Goal: Find specific page/section: Find specific page/section

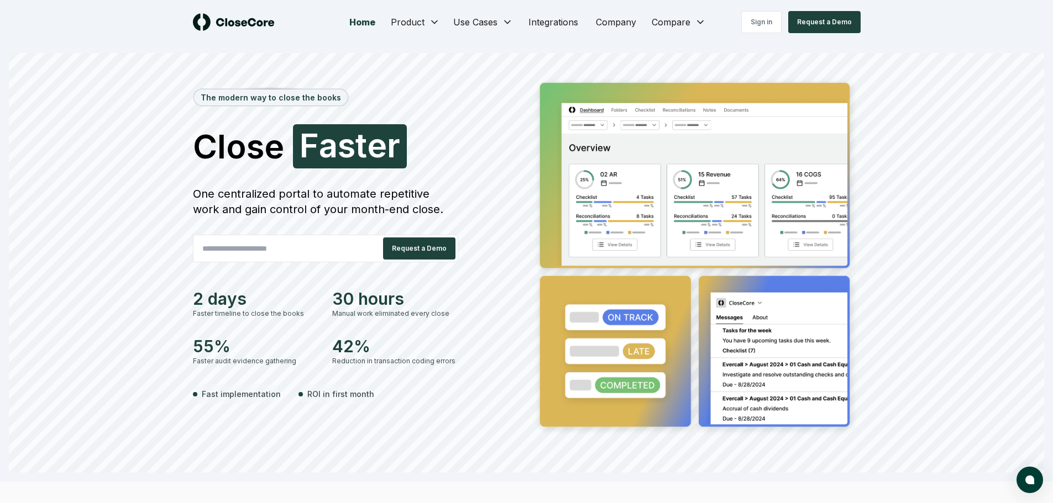
click at [756, 36] on div "Home Product Use Cases Integrations Company Compare Sign in Request a Demo" at bounding box center [527, 22] width 774 height 44
click at [760, 27] on link "Sign in" at bounding box center [761, 22] width 40 height 22
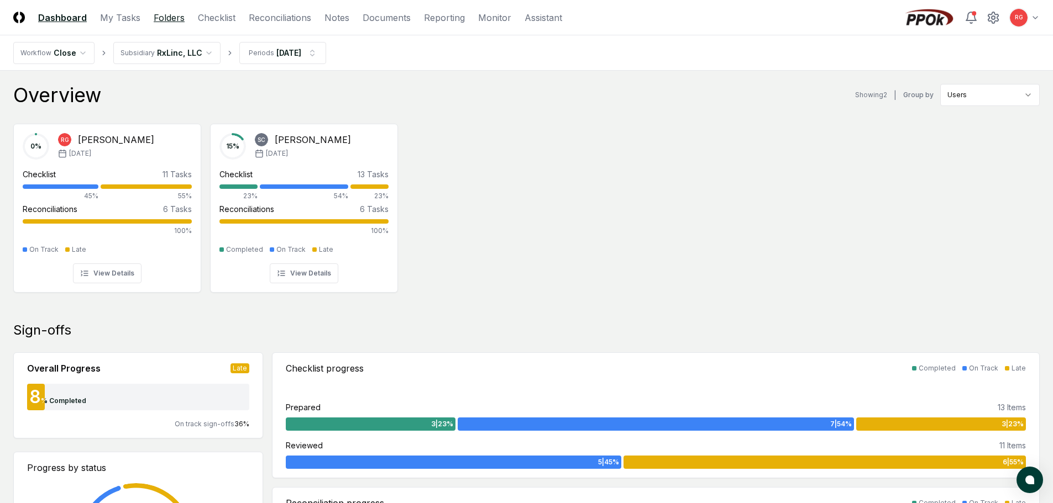
click at [177, 17] on link "Folders" at bounding box center [169, 17] width 31 height 13
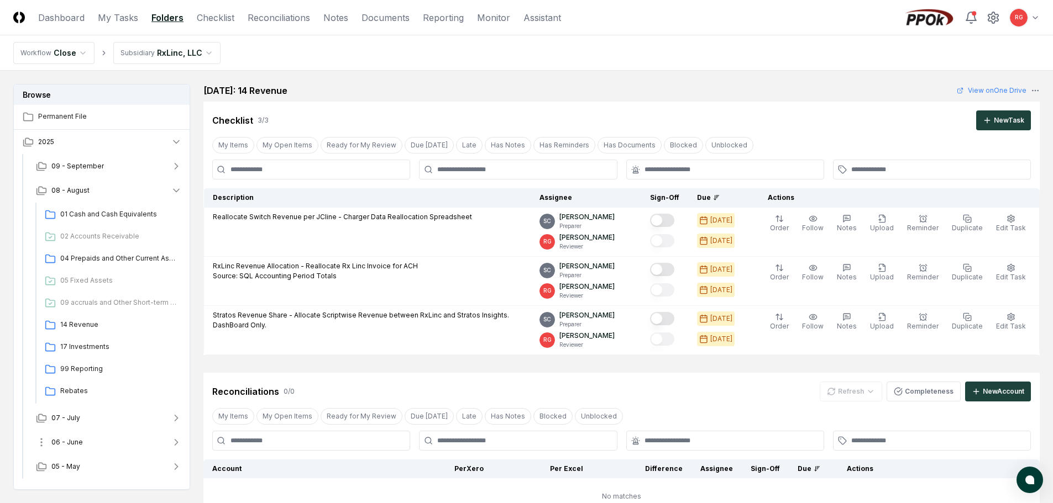
click at [70, 447] on span "06 - June" at bounding box center [67, 443] width 32 height 10
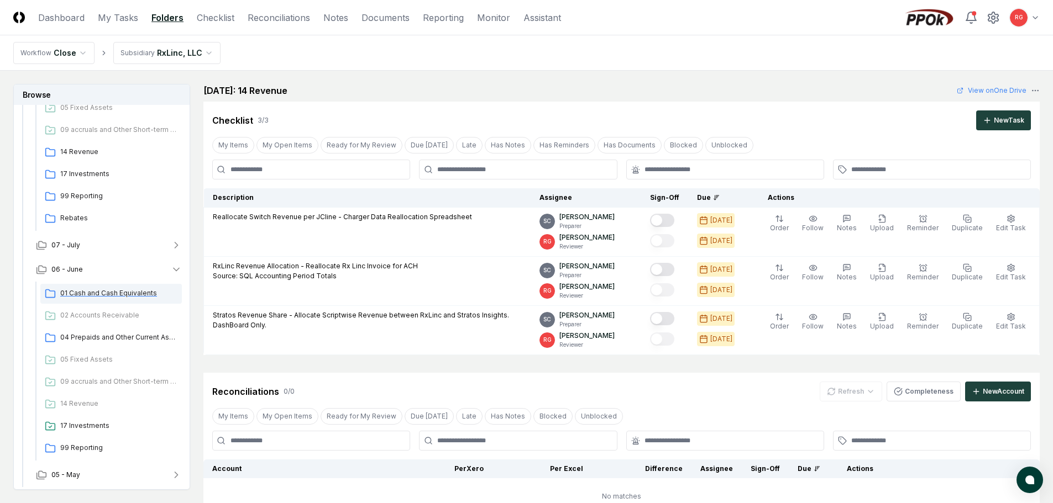
click at [81, 288] on div "01 Cash and Cash Equivalents" at bounding box center [110, 294] width 141 height 20
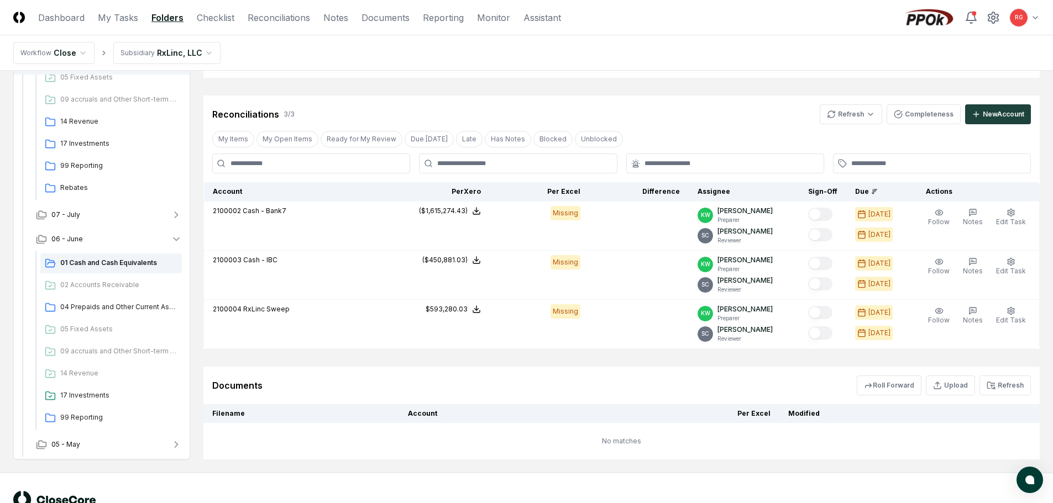
scroll to position [202, 0]
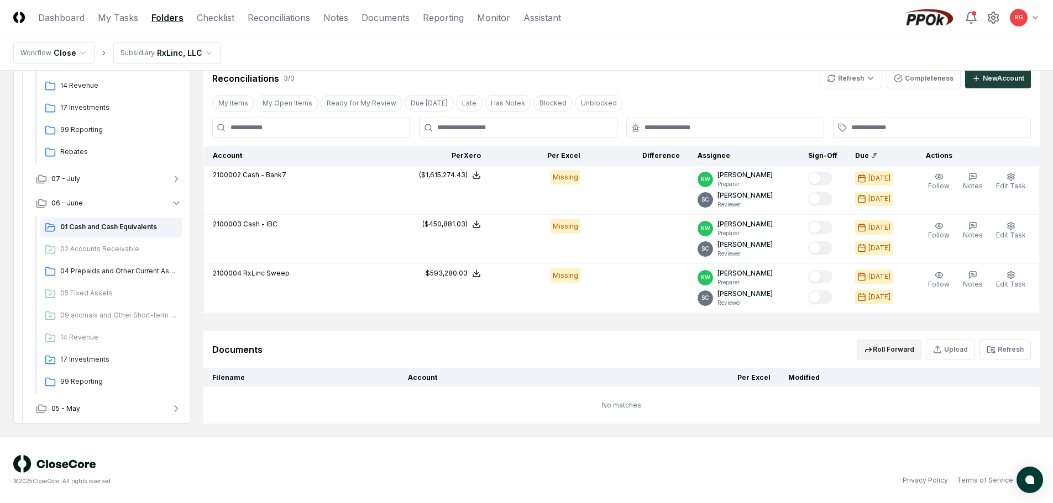
click at [894, 355] on button "Roll Forward" at bounding box center [889, 350] width 65 height 20
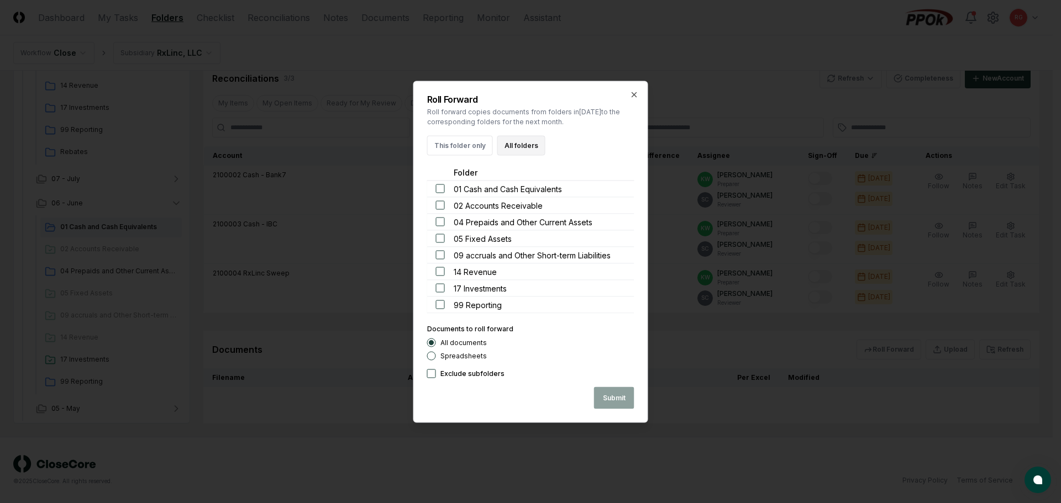
click at [512, 146] on button "All folders" at bounding box center [521, 145] width 48 height 20
click at [620, 397] on button "Submit" at bounding box center [614, 398] width 40 height 22
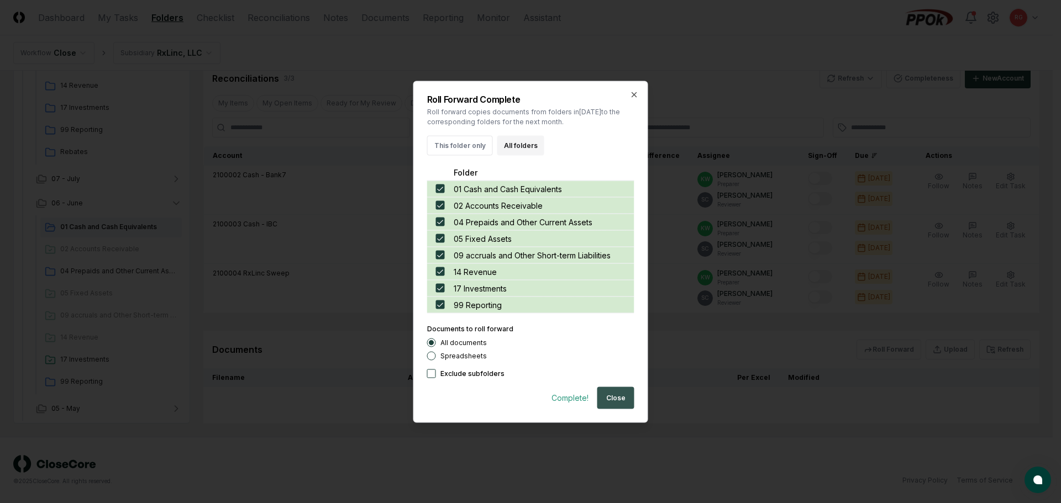
click at [613, 397] on button "Close" at bounding box center [615, 398] width 37 height 22
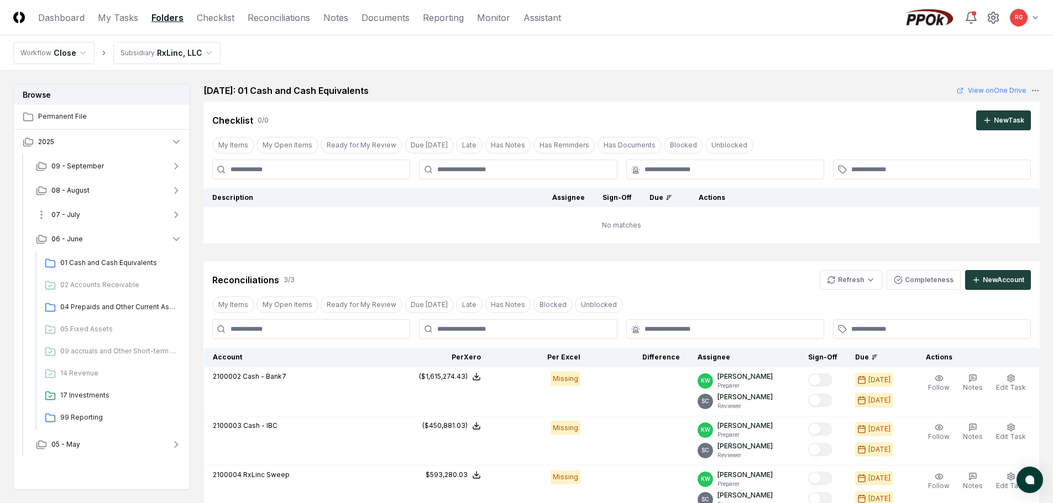
click at [80, 220] on button "07 - July" at bounding box center [109, 215] width 164 height 24
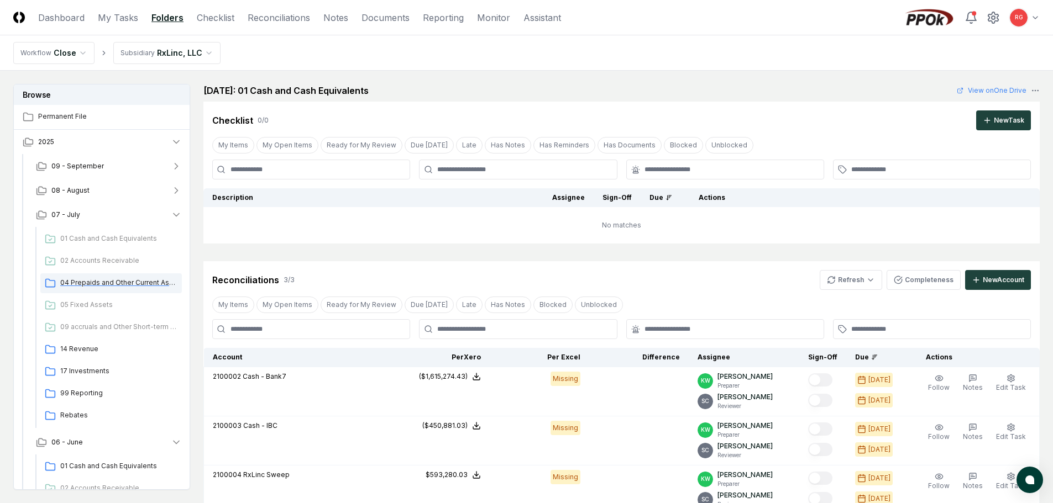
click at [104, 282] on span "04 Prepaids and Other Current Assets" at bounding box center [118, 283] width 117 height 10
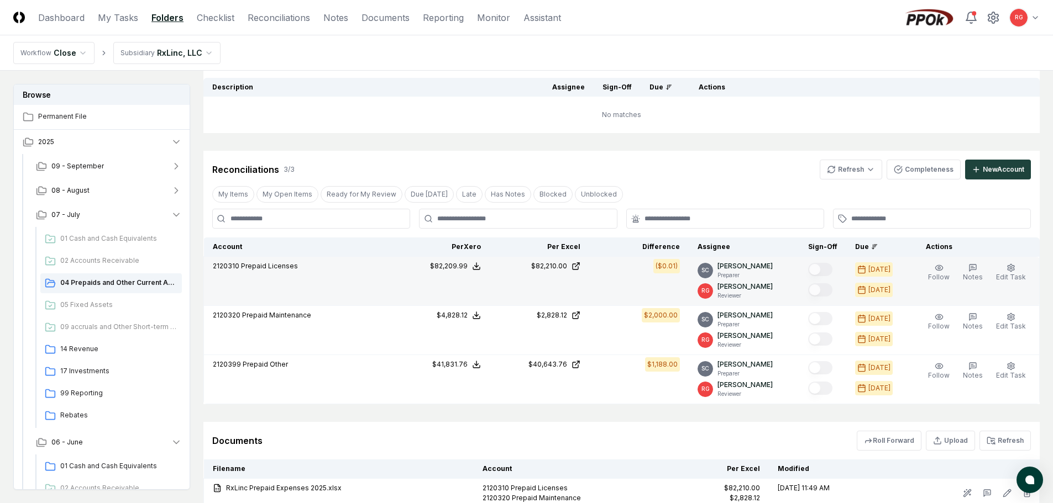
scroll to position [205, 0]
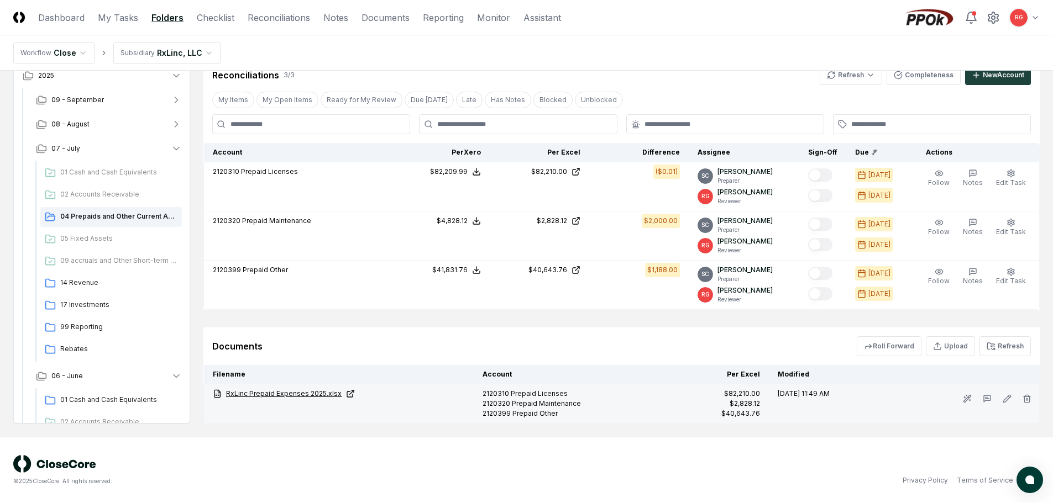
click at [295, 392] on link "RxLinc Prepaid Expenses 2025.xlsx" at bounding box center [339, 394] width 252 height 10
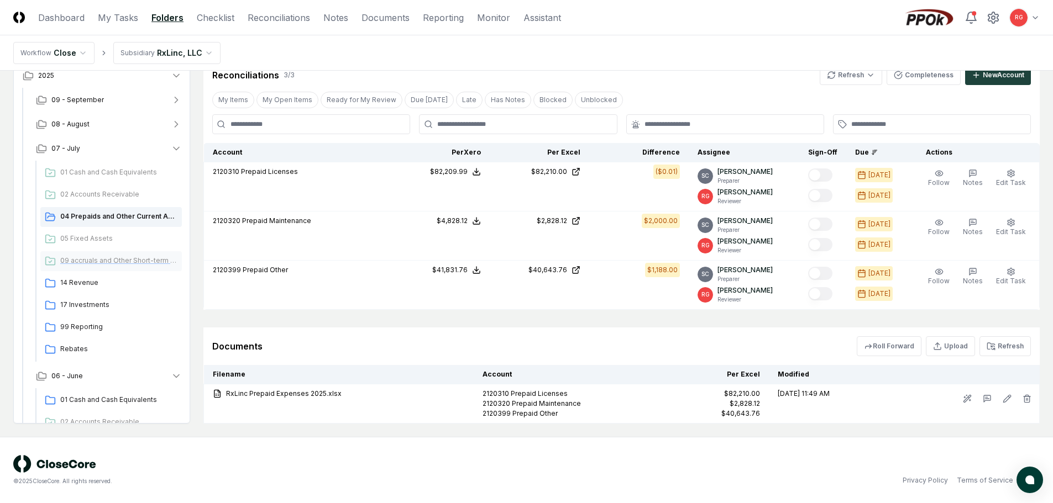
click at [86, 265] on span "09 accruals and Other Short-term Liabilities" at bounding box center [118, 261] width 117 height 10
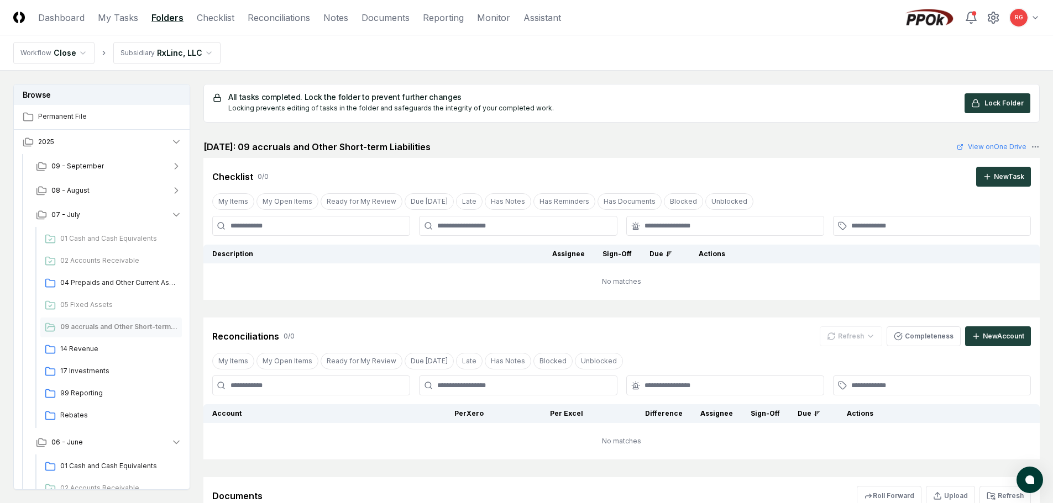
scroll to position [146, 0]
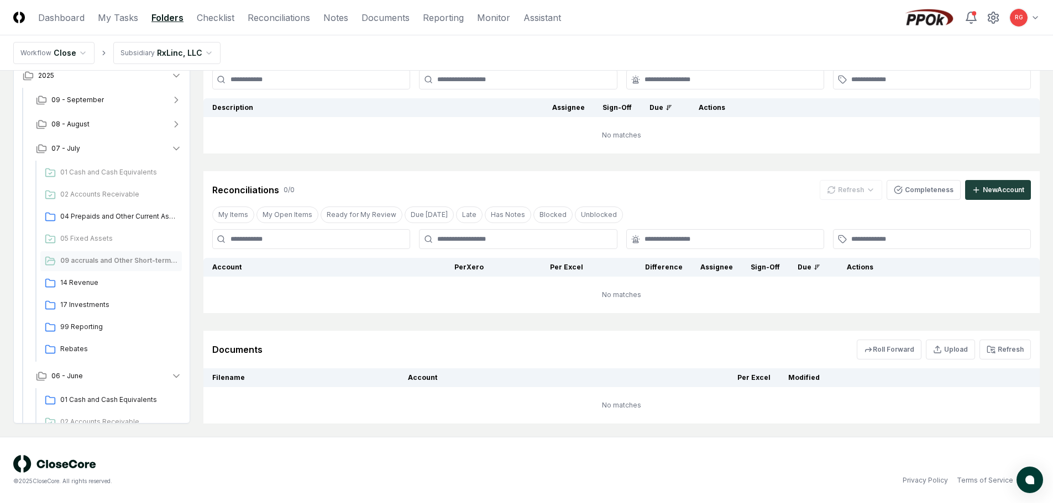
click at [153, 61] on html "CloseCore Dashboard My Tasks Folders Checklist Reconciliations Notes Documents …" at bounding box center [526, 179] width 1053 height 650
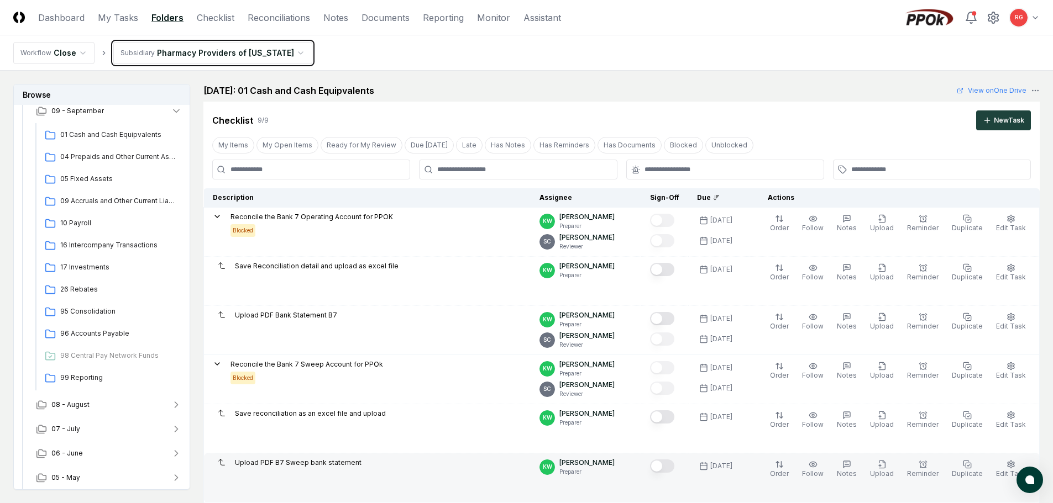
scroll to position [166, 0]
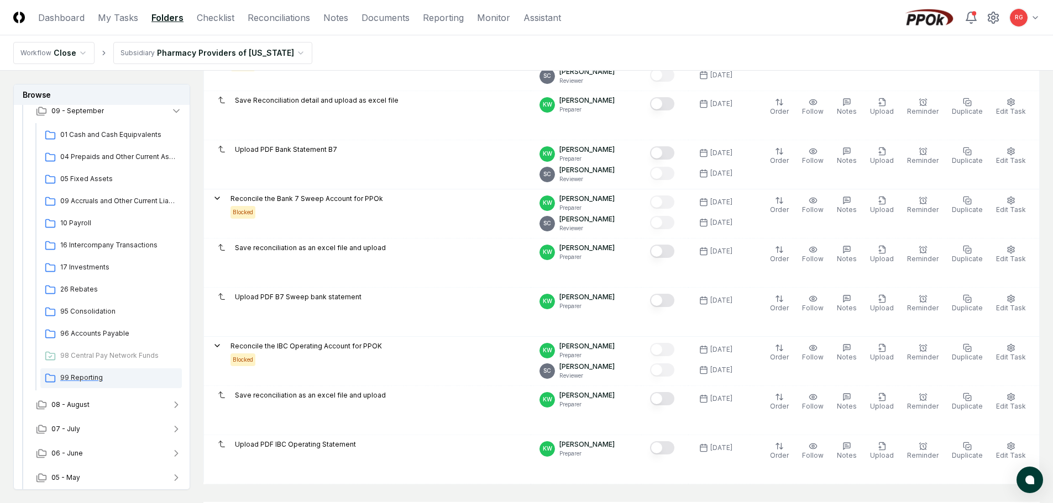
click at [72, 373] on span "99 Reporting" at bounding box center [118, 378] width 117 height 10
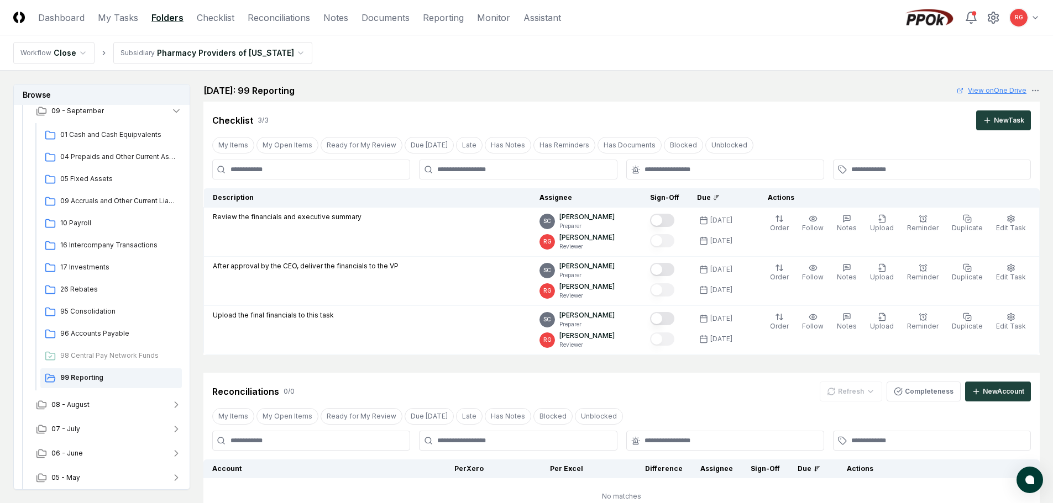
click at [970, 93] on link "View on One Drive" at bounding box center [992, 91] width 70 height 10
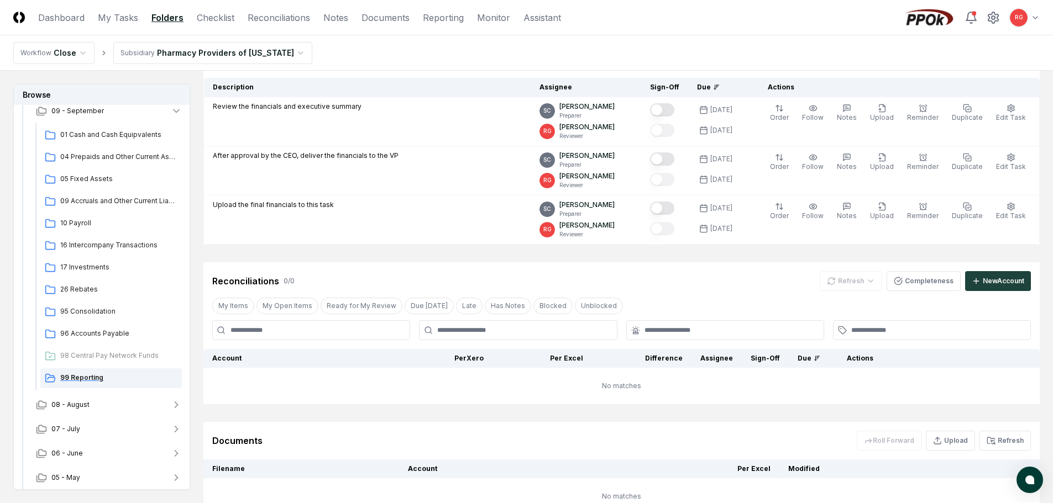
scroll to position [202, 0]
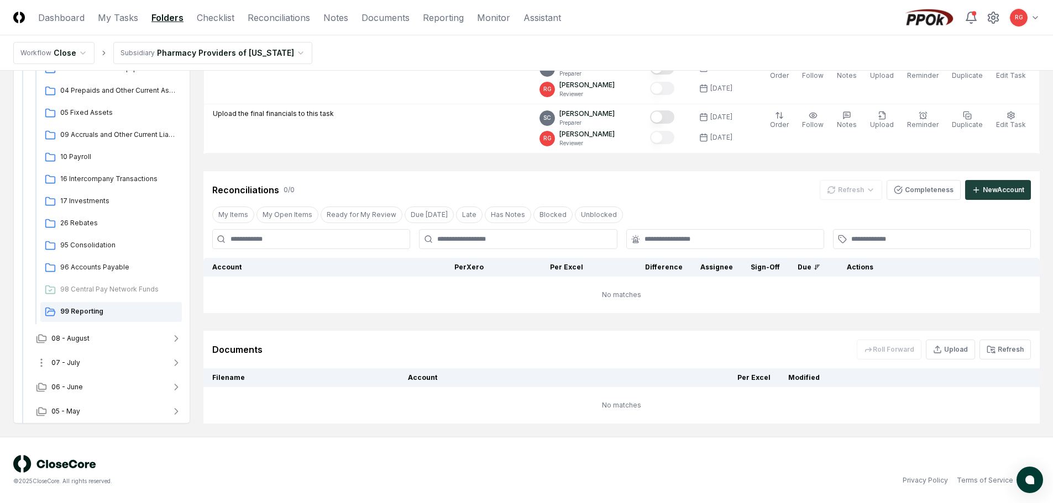
click at [75, 359] on span "07 - July" at bounding box center [65, 363] width 29 height 10
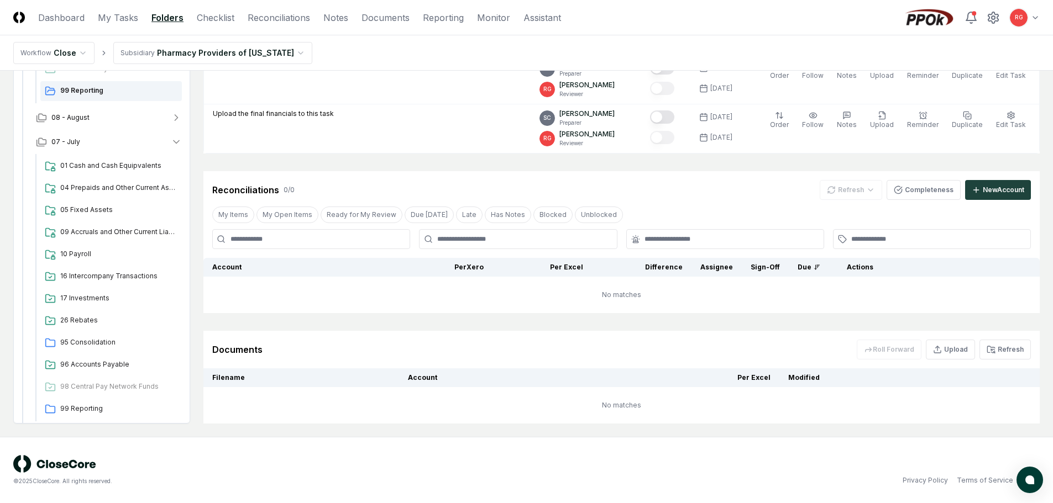
scroll to position [328, 0]
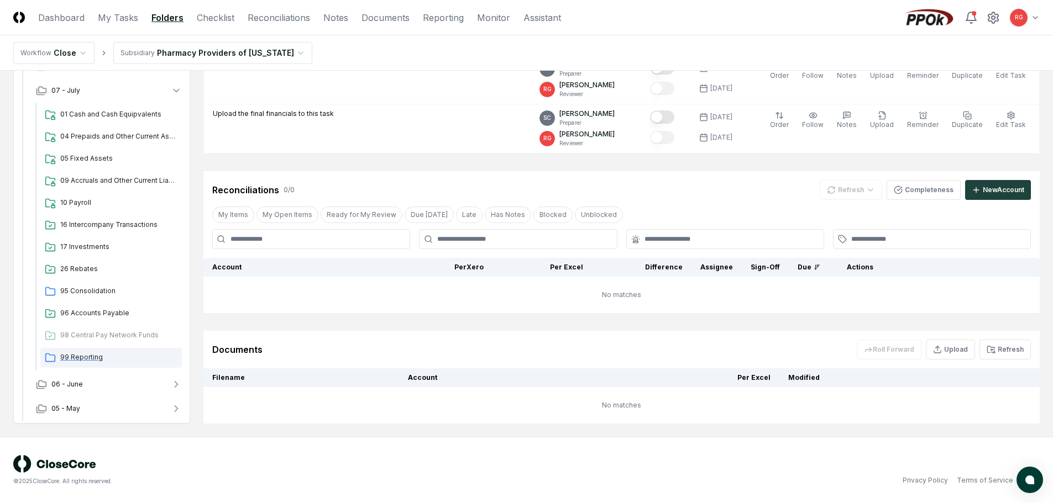
click at [79, 355] on span "99 Reporting" at bounding box center [118, 358] width 117 height 10
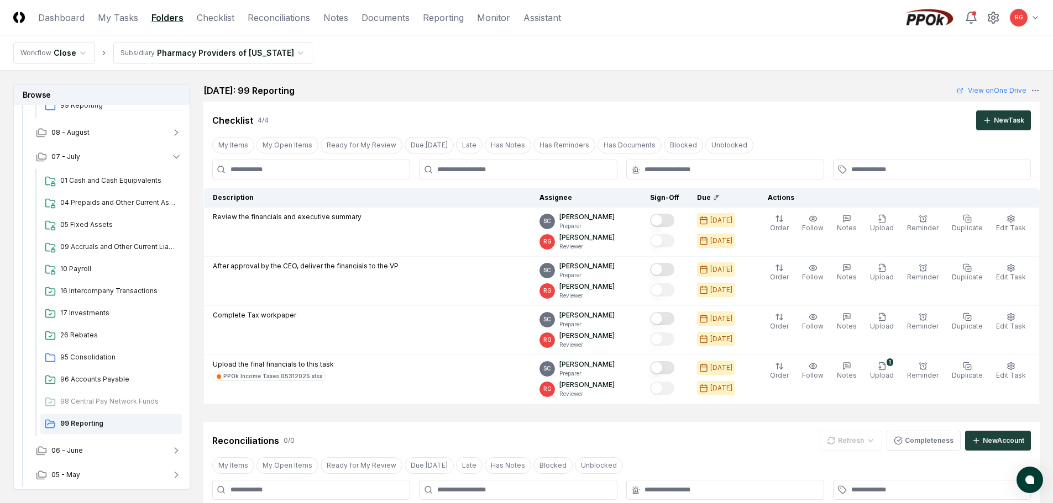
scroll to position [274, 0]
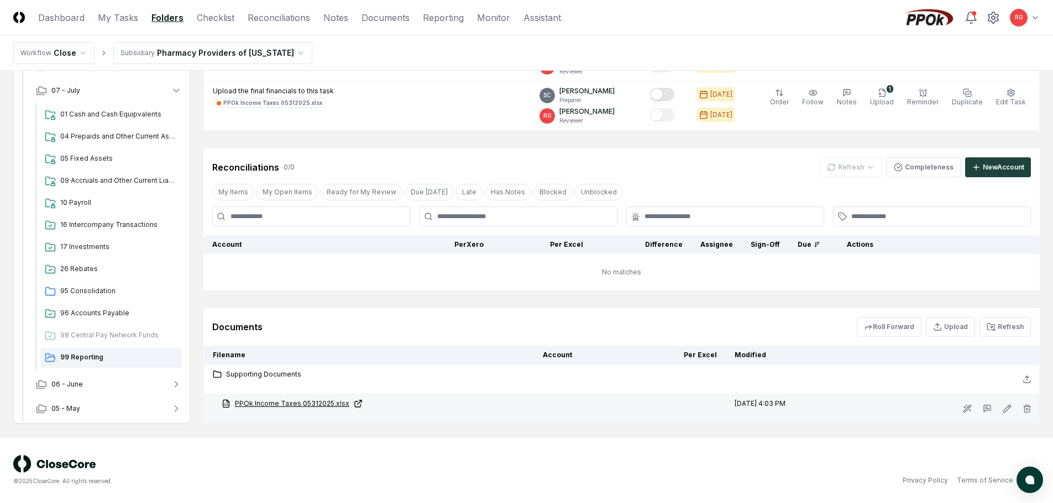
click at [273, 405] on link "PPOk Income Taxes 05312025.xlsx" at bounding box center [373, 404] width 303 height 10
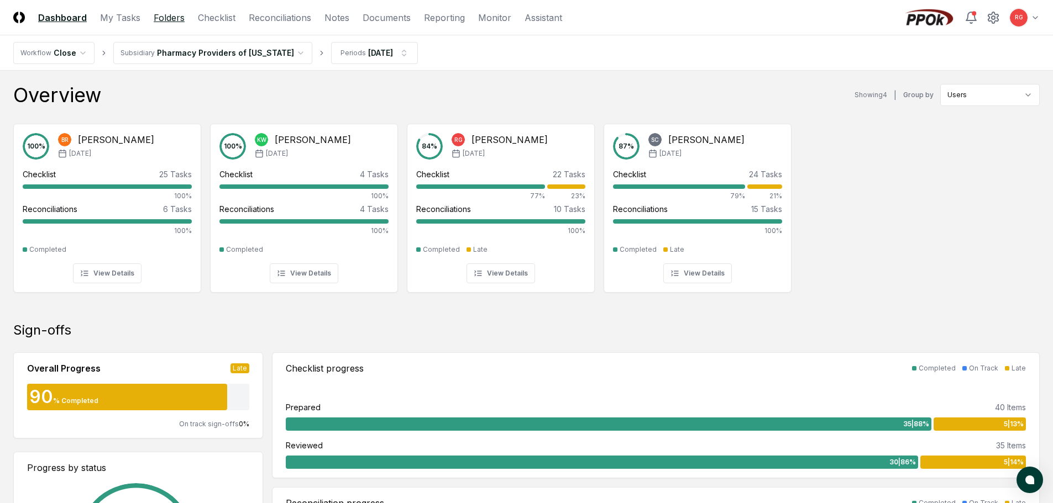
click at [175, 13] on link "Folders" at bounding box center [169, 17] width 31 height 13
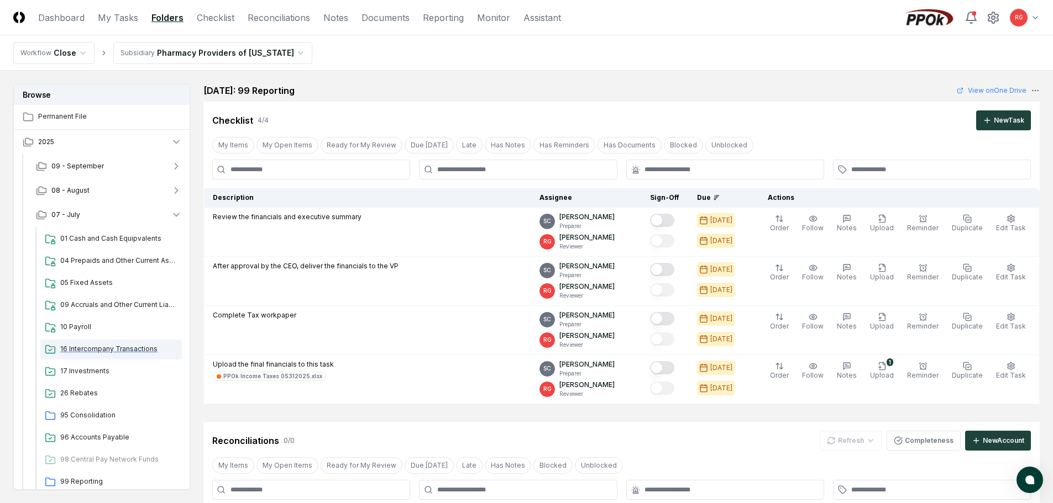
scroll to position [58, 0]
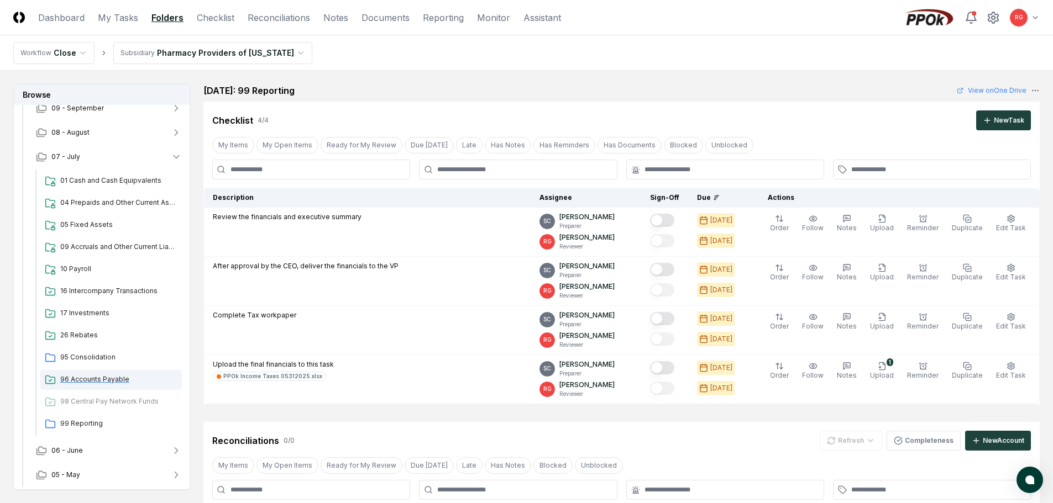
click at [92, 377] on span "96 Accounts Payable" at bounding box center [118, 380] width 117 height 10
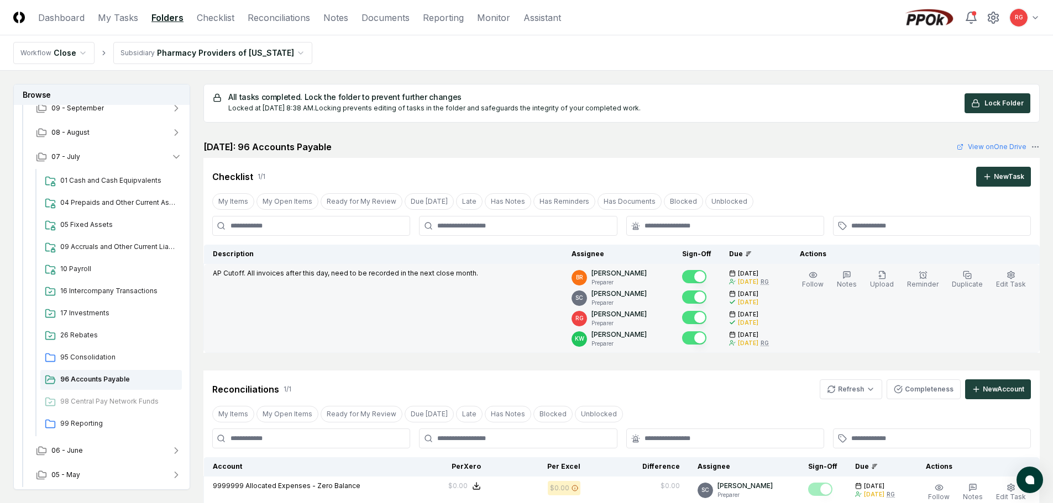
scroll to position [206, 0]
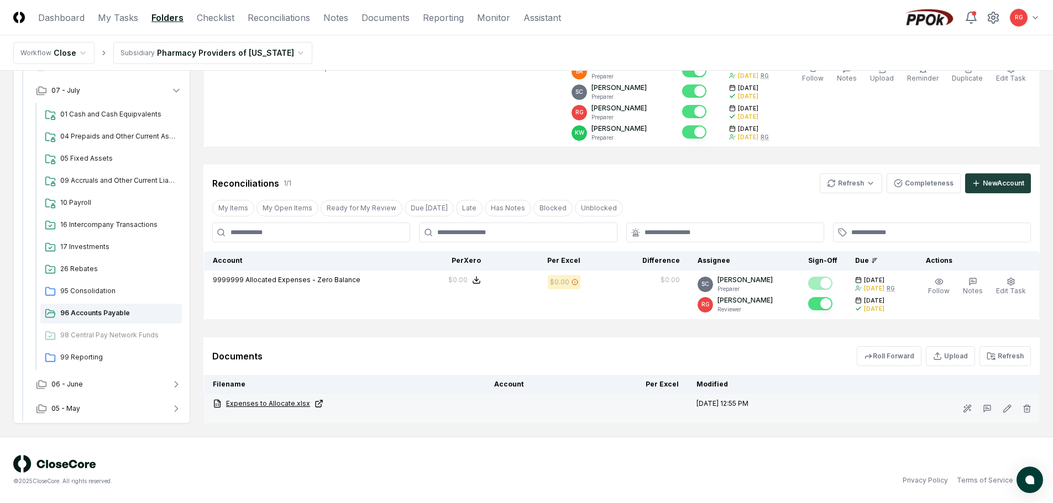
click at [271, 407] on link "Expenses to Allocate.xlsx" at bounding box center [345, 404] width 264 height 10
click at [276, 404] on link "Expenses to Allocate.xlsx" at bounding box center [345, 404] width 264 height 10
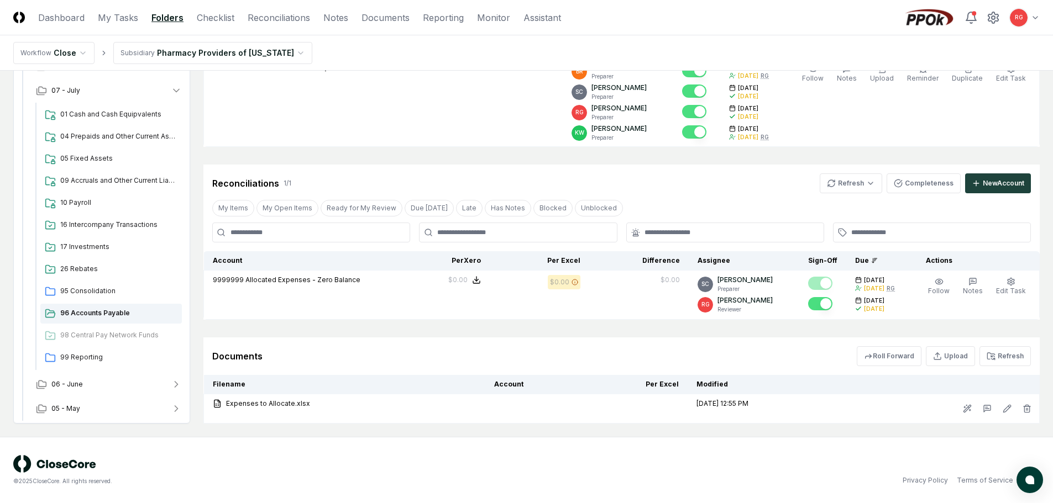
scroll to position [0, 0]
